Goal: Use online tool/utility

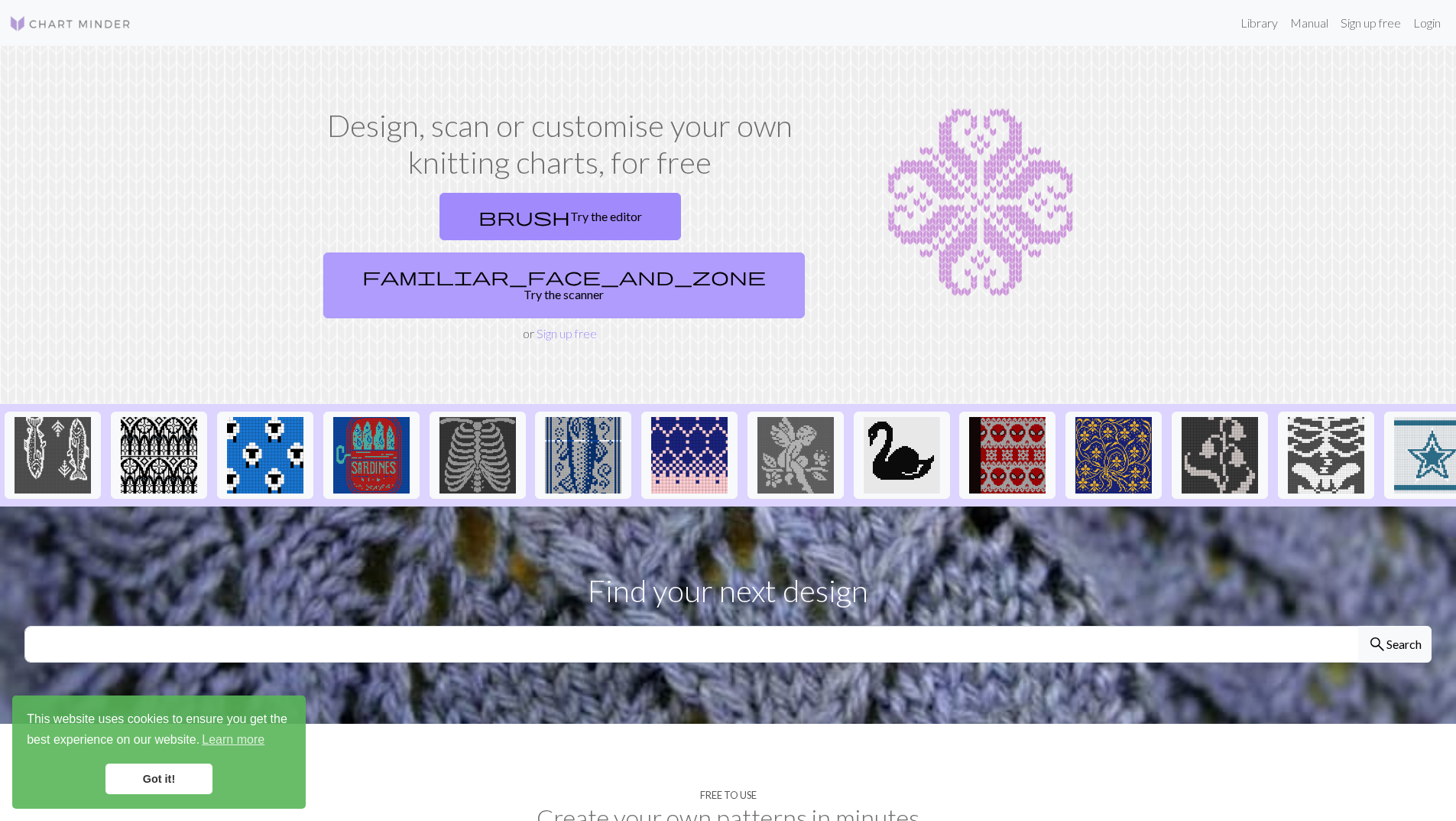
click at [664, 252] on link "familiar_face_and_zone Try the scanner" at bounding box center [564, 285] width 482 height 66
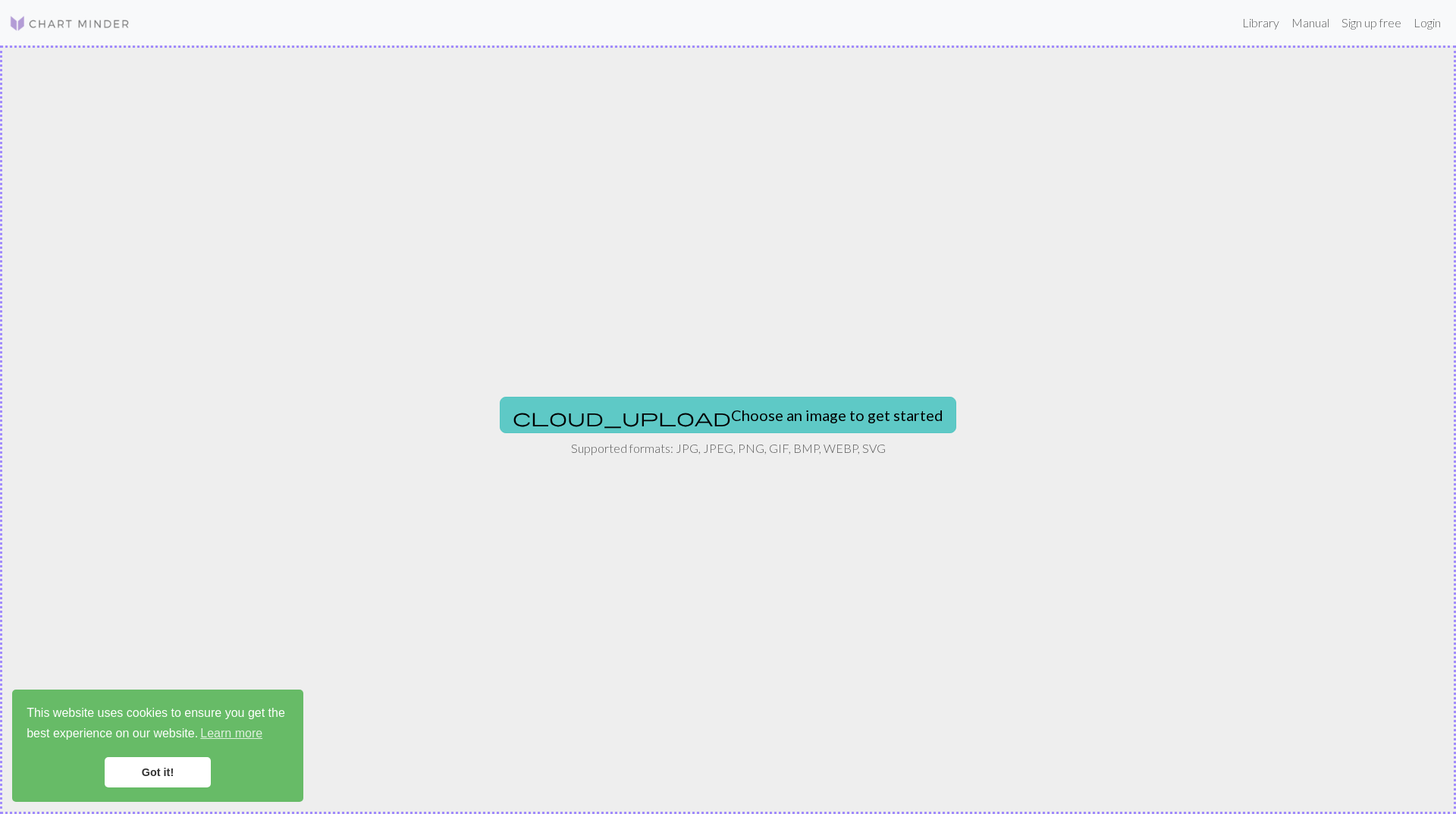
click at [717, 421] on button "cloud_upload Choose an image to get started" at bounding box center [727, 415] width 456 height 36
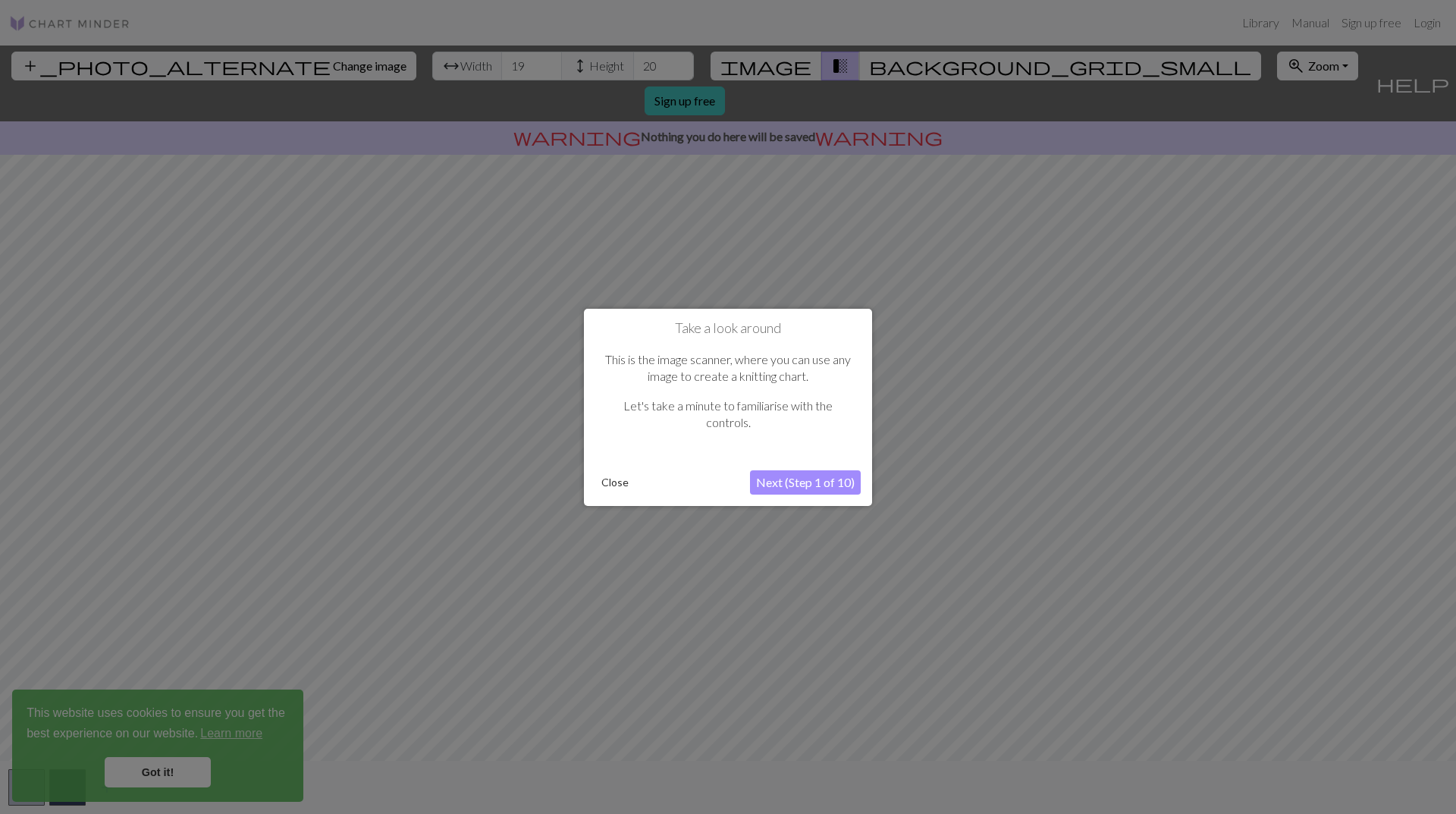
click at [602, 481] on button "Close" at bounding box center [614, 482] width 39 height 22
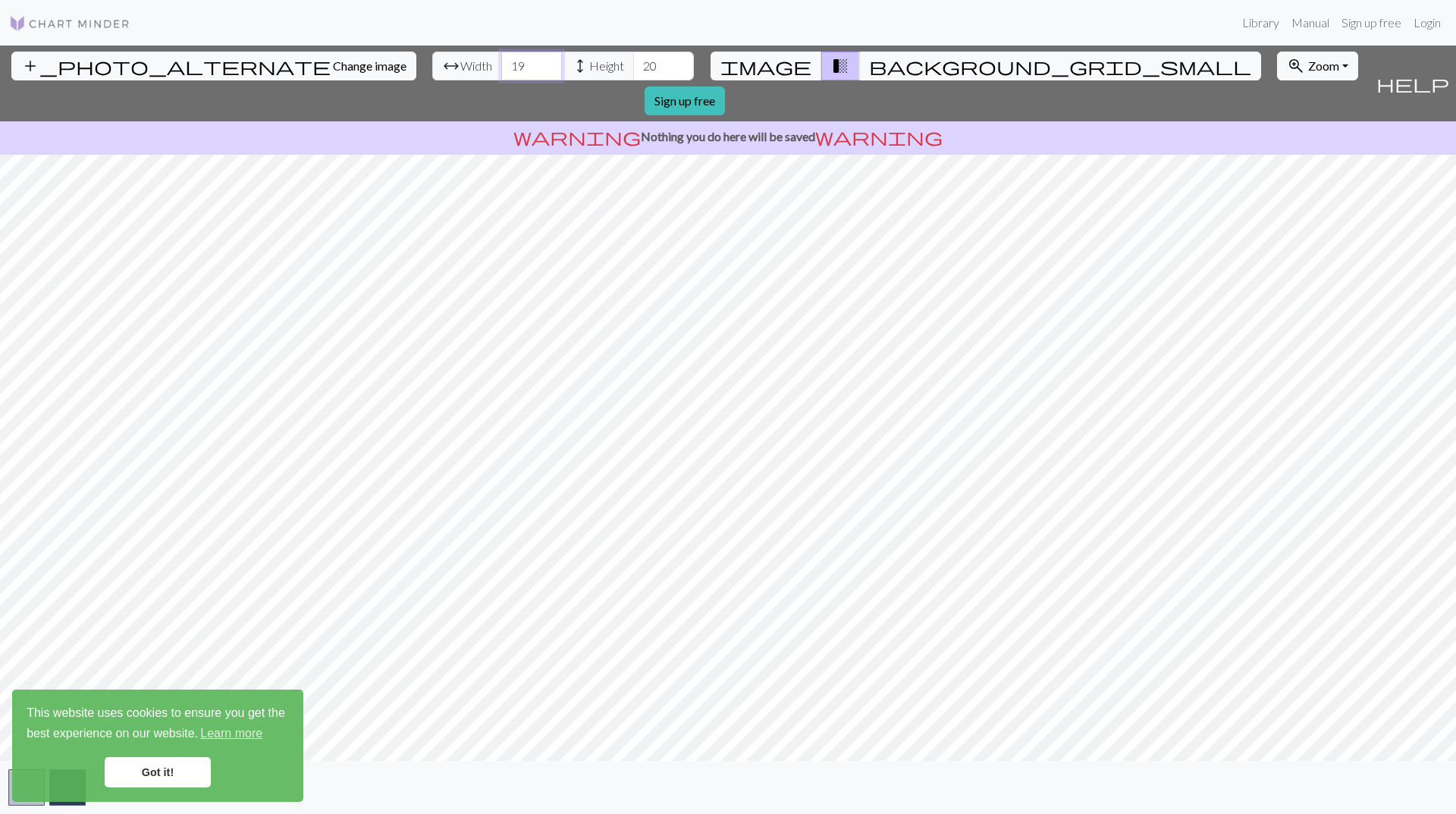
drag, startPoint x: 474, startPoint y: 71, endPoint x: 387, endPoint y: 73, distance: 87.0
click at [432, 73] on div "arrow_range Width 19 height Height 20" at bounding box center [563, 66] width 261 height 29
click at [869, 68] on span "background_grid_small" at bounding box center [1060, 66] width 382 height 21
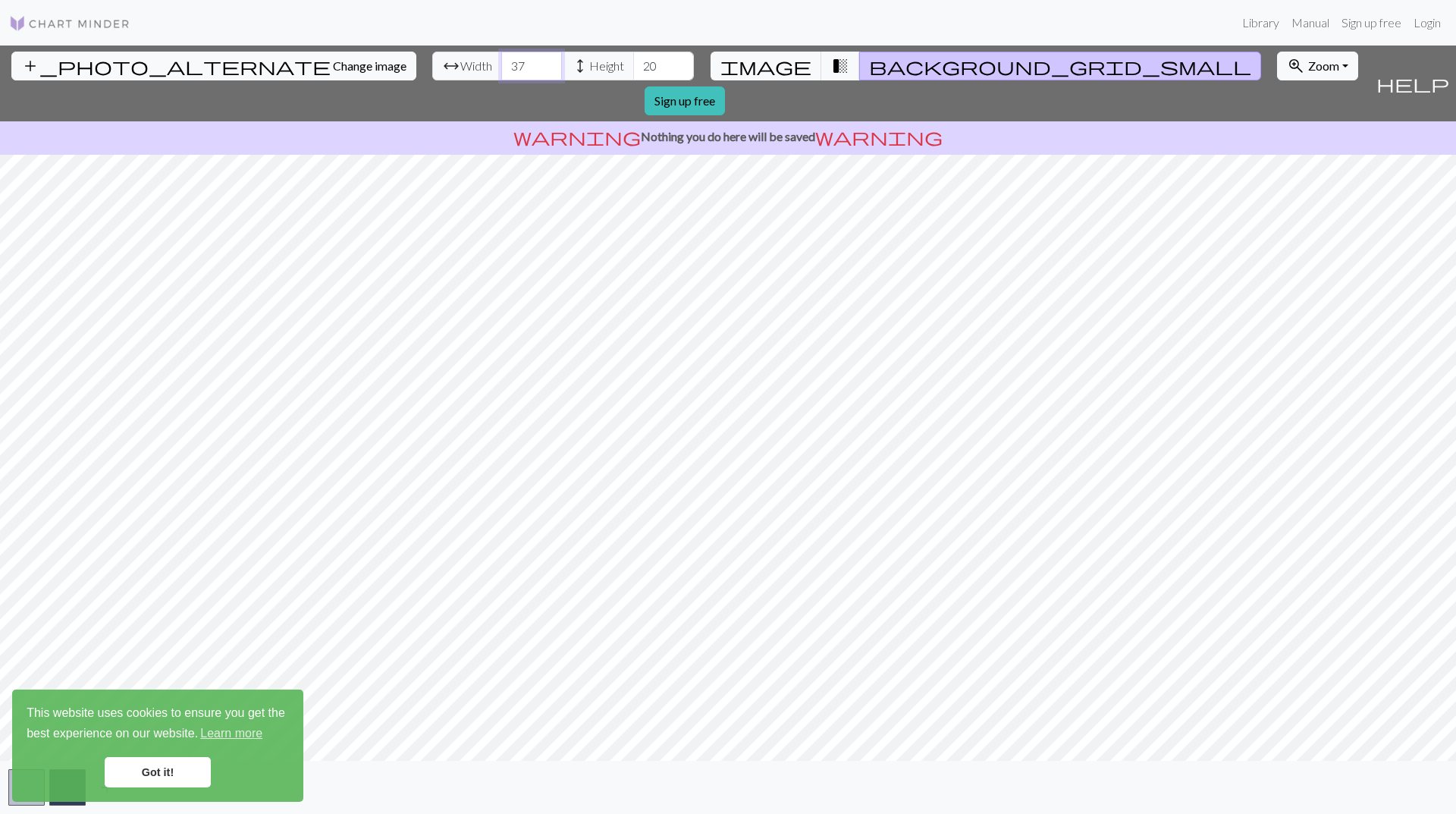
drag, startPoint x: 460, startPoint y: 68, endPoint x: 727, endPoint y: 53, distance: 267.4
click at [562, 53] on input "38" at bounding box center [532, 66] width 61 height 29
type input "40"
click at [633, 69] on input "19" at bounding box center [664, 66] width 61 height 29
type input "40"
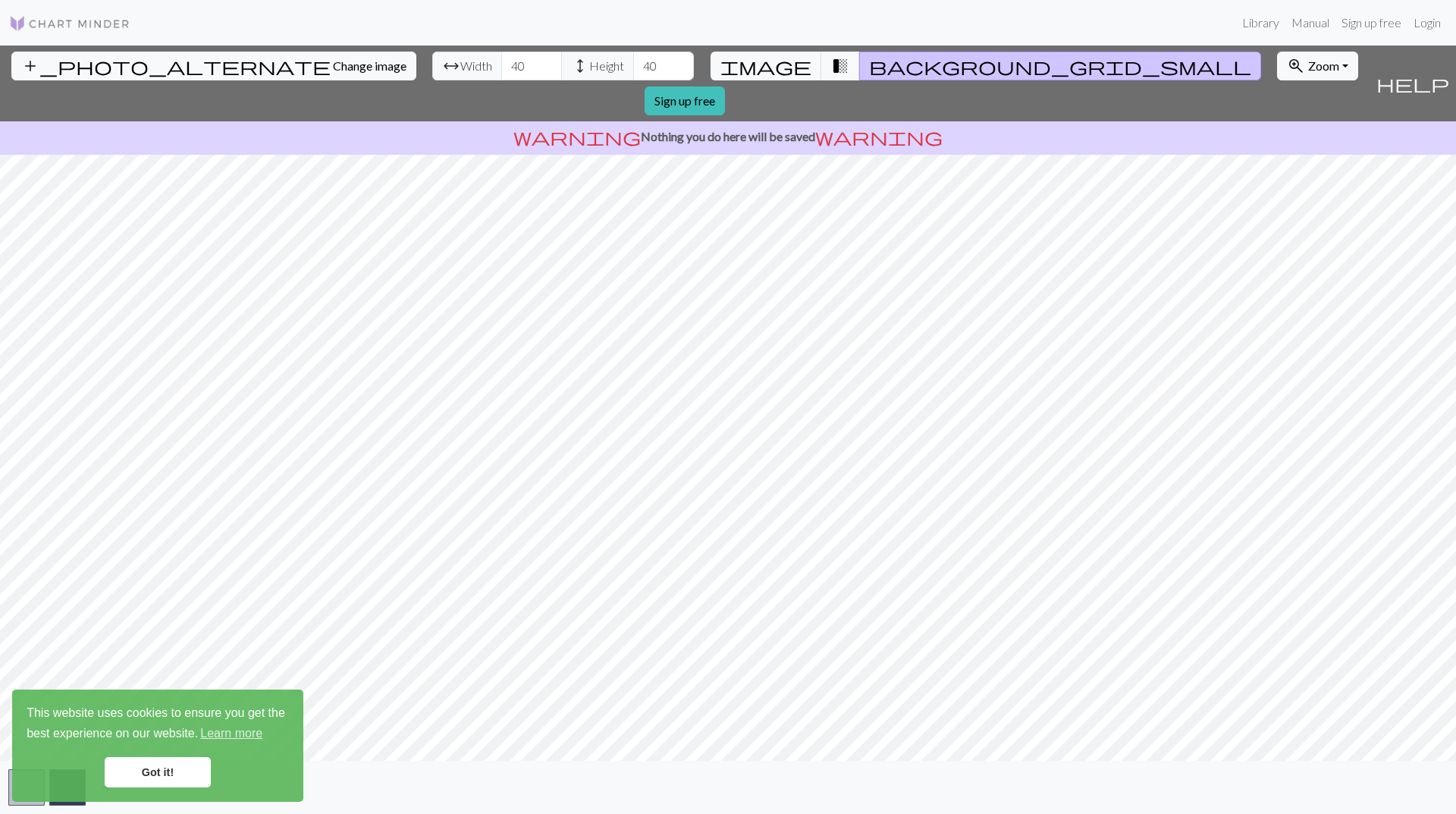
click at [167, 774] on link "Got it!" at bounding box center [157, 772] width 106 height 30
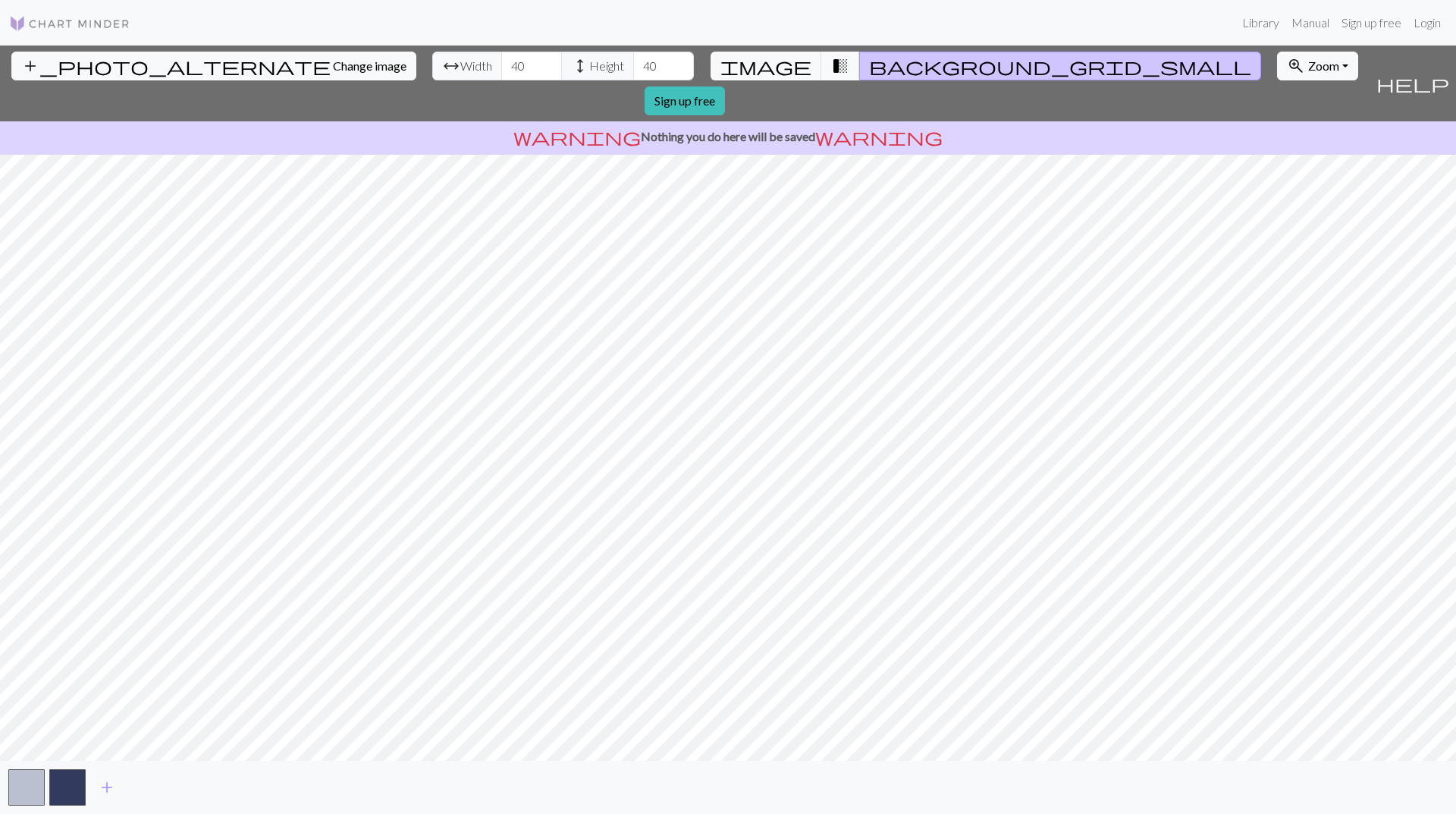
click at [113, 781] on link "Got it!" at bounding box center [157, 772] width 106 height 30
click at [104, 788] on span "add" at bounding box center [107, 787] width 18 height 21
click at [17, 781] on button "button" at bounding box center [26, 787] width 36 height 36
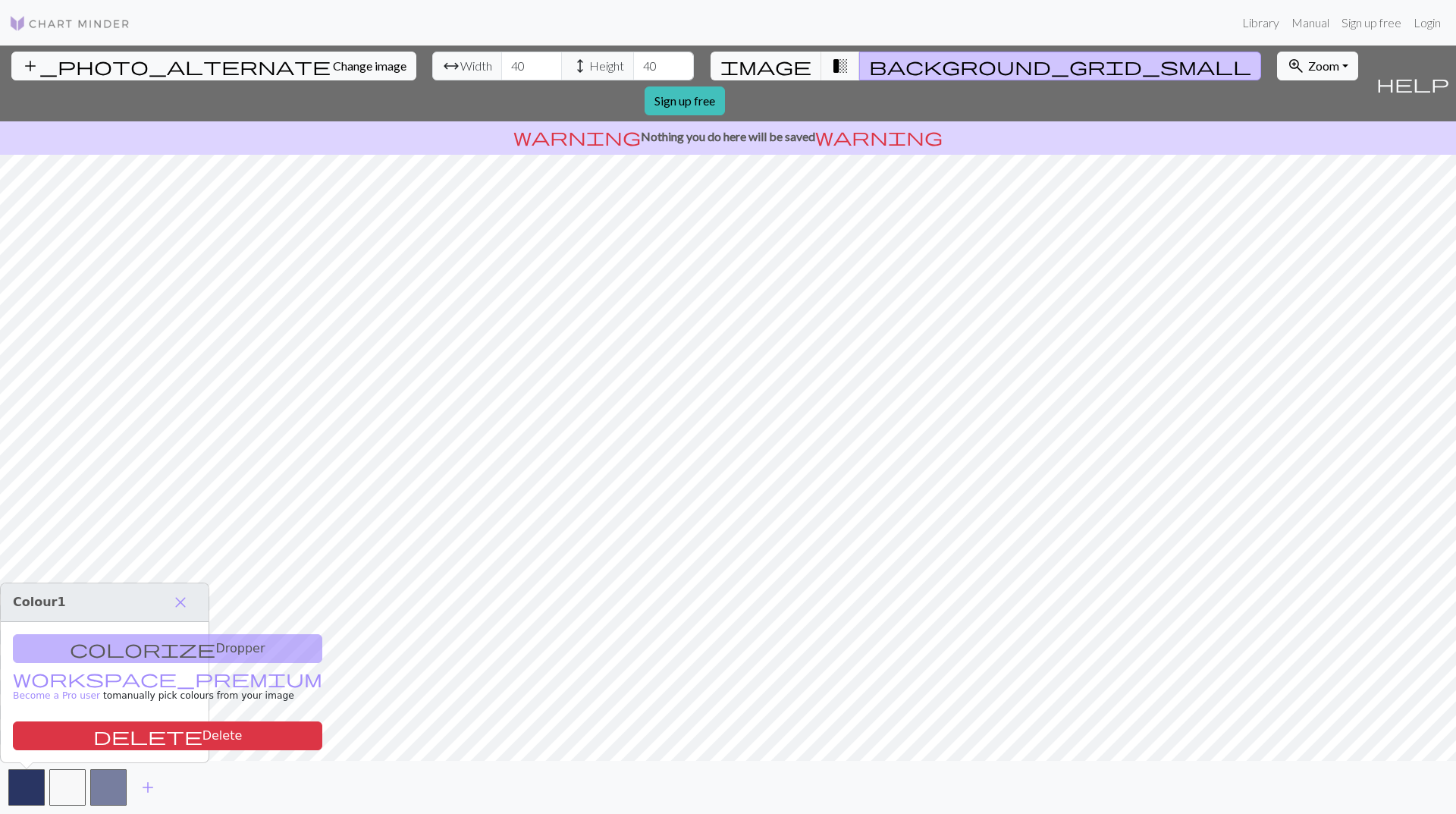
click at [88, 791] on div "add" at bounding box center [728, 787] width 1456 height 53
click at [104, 794] on button "button" at bounding box center [108, 787] width 36 height 36
click at [125, 654] on div "colorize Dropper workspace_premium Become a Pro user to manually pick colours f…" at bounding box center [108, 691] width 208 height 140
click at [161, 743] on button "delete Delete" at bounding box center [172, 735] width 309 height 29
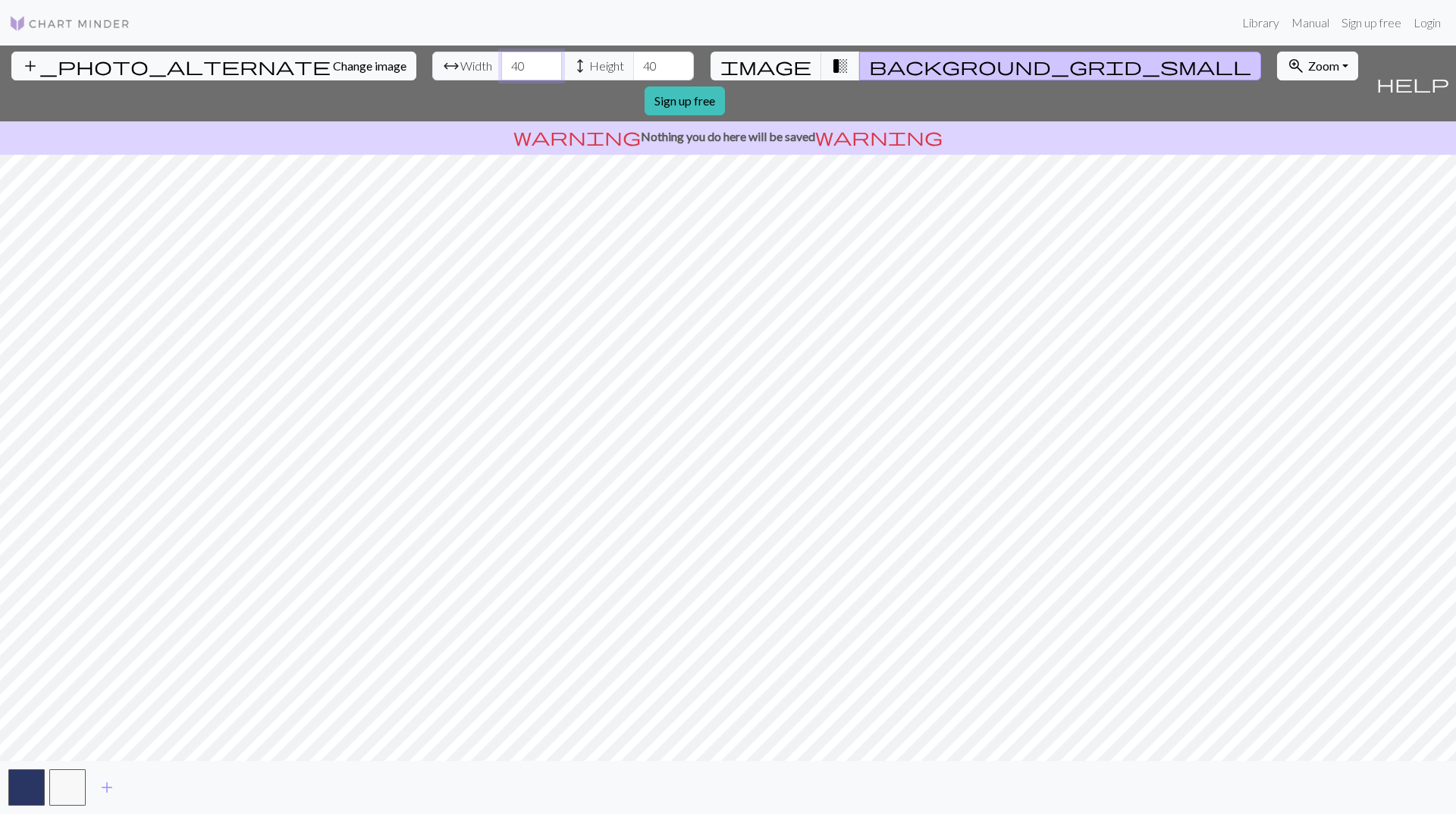
click at [501, 63] on input "40" at bounding box center [532, 66] width 61 height 29
type input "45"
click at [633, 68] on input "39" at bounding box center [664, 66] width 61 height 29
type input "45"
click at [718, 773] on div "add_photo_alternate Change image arrow_range Width 45 height Height 45 image tr…" at bounding box center [728, 430] width 1456 height 768
